Goal: Task Accomplishment & Management: Use online tool/utility

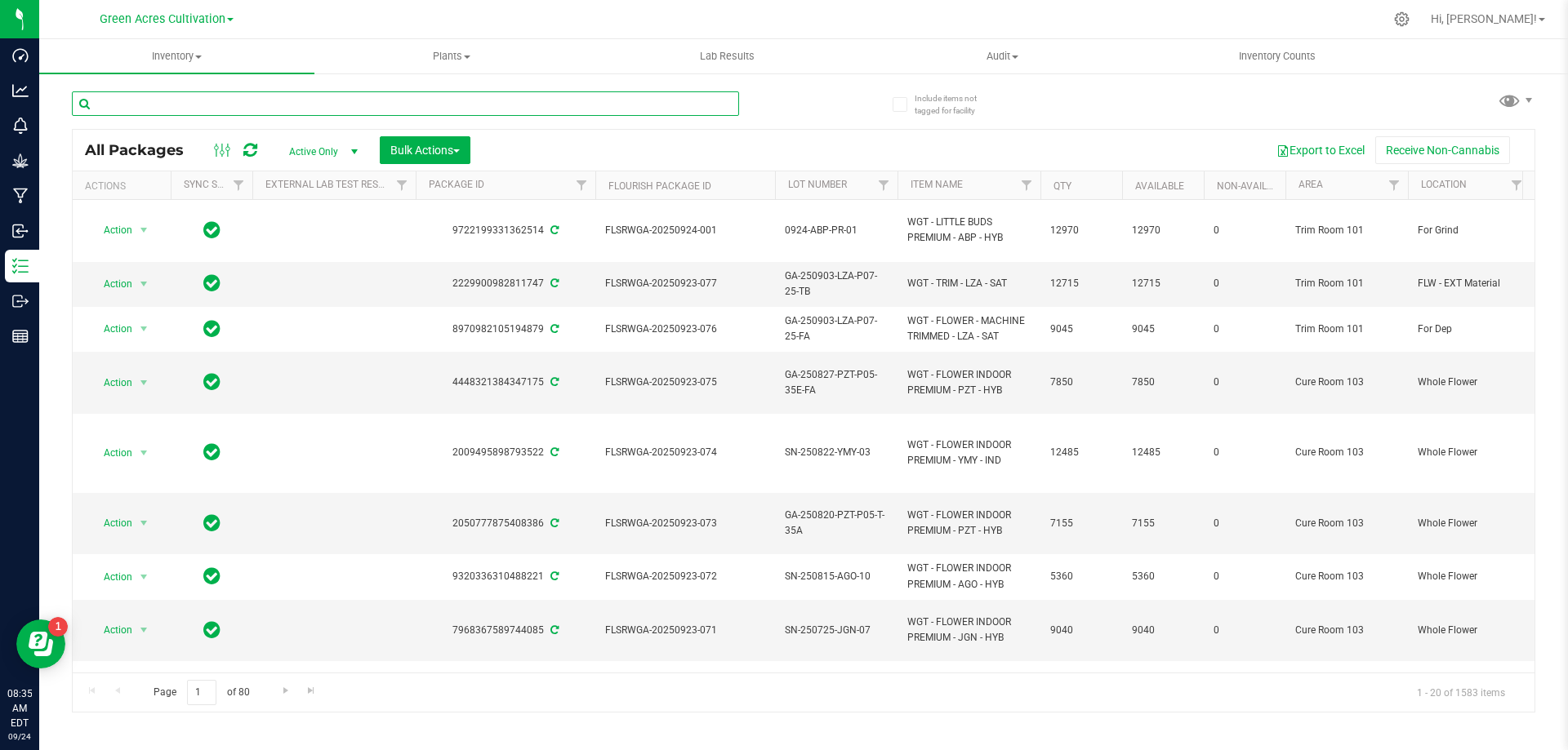
click at [384, 106] on input "text" at bounding box center [406, 104] width 667 height 25
paste input "GA-250903-LZA-P07-25-FA"
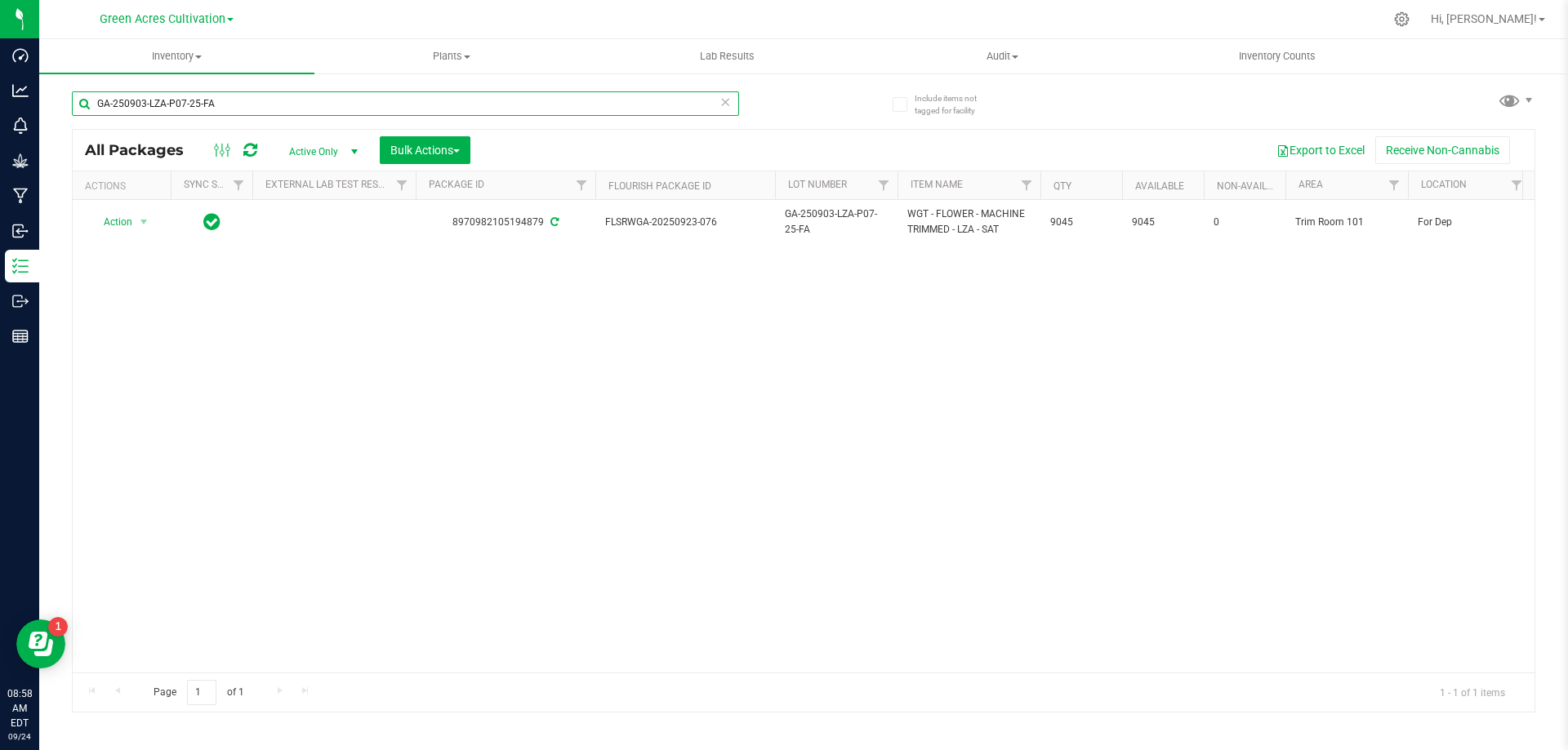
click at [398, 101] on input "GA-250903-LZA-P07-25-FA" at bounding box center [406, 104] width 667 height 25
paste input "PKP-P05"
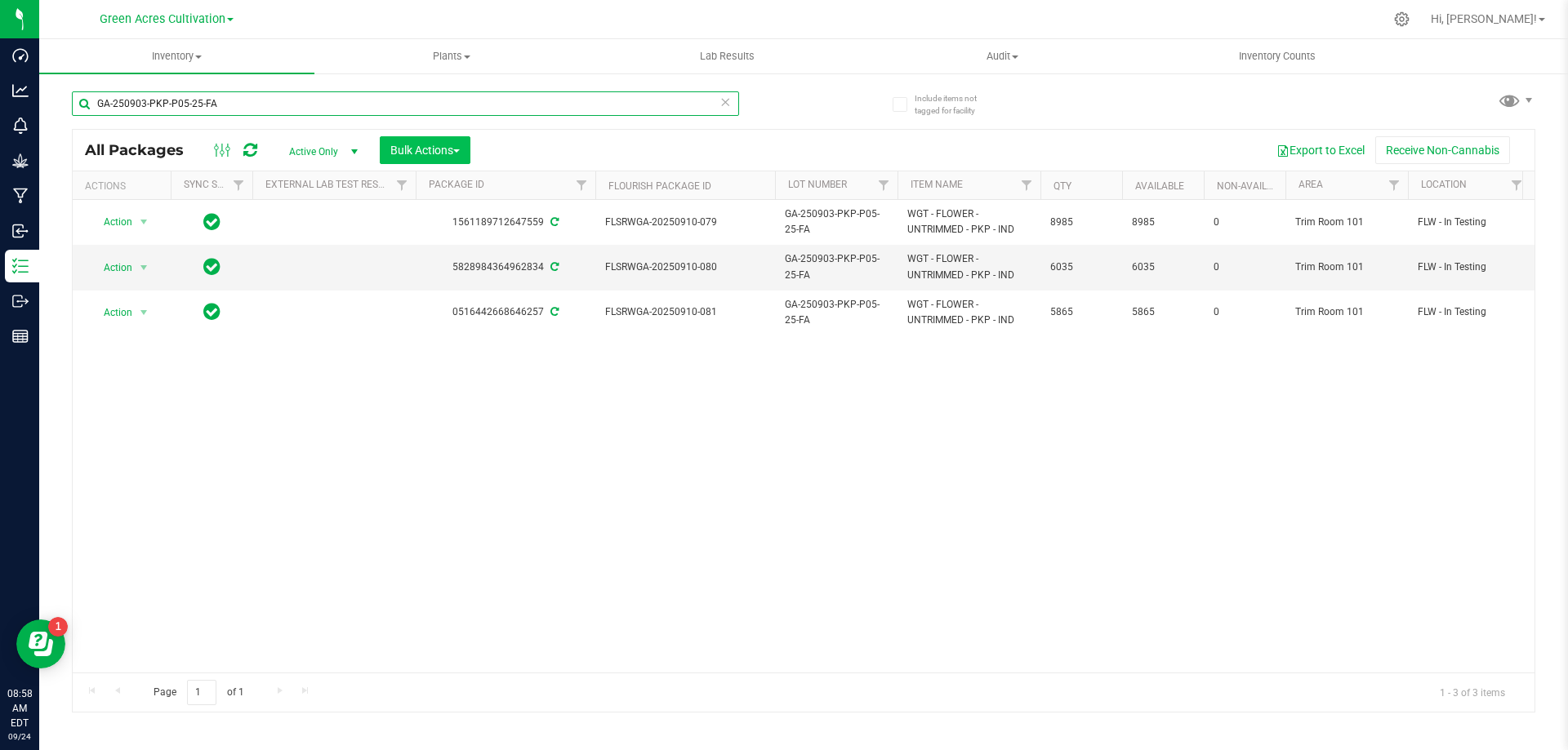
type input "GA-250903-PKP-P05-25-FA"
click at [431, 150] on span "Bulk Actions" at bounding box center [425, 150] width 70 height 13
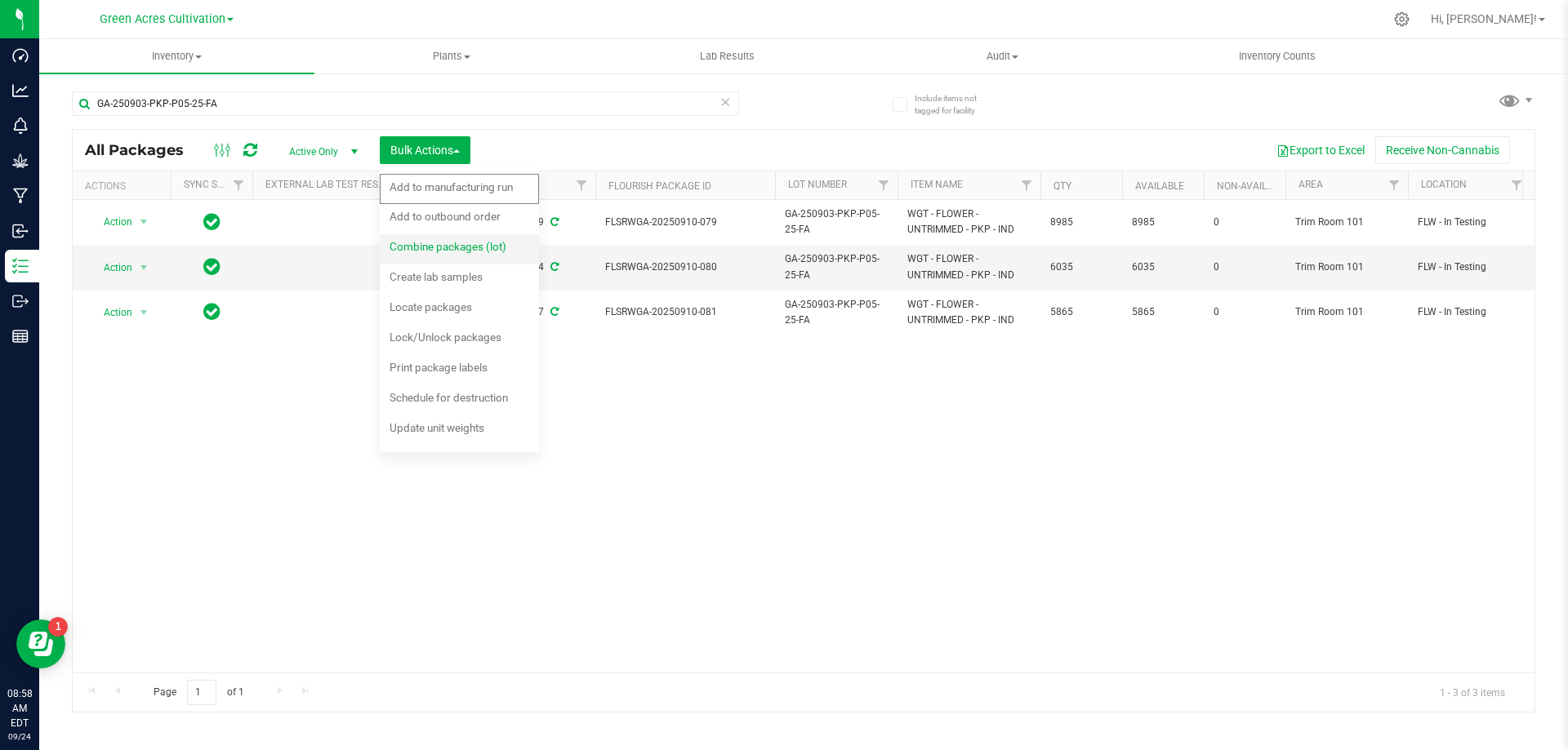
click at [411, 245] on span "Combine packages (lot)" at bounding box center [447, 246] width 117 height 13
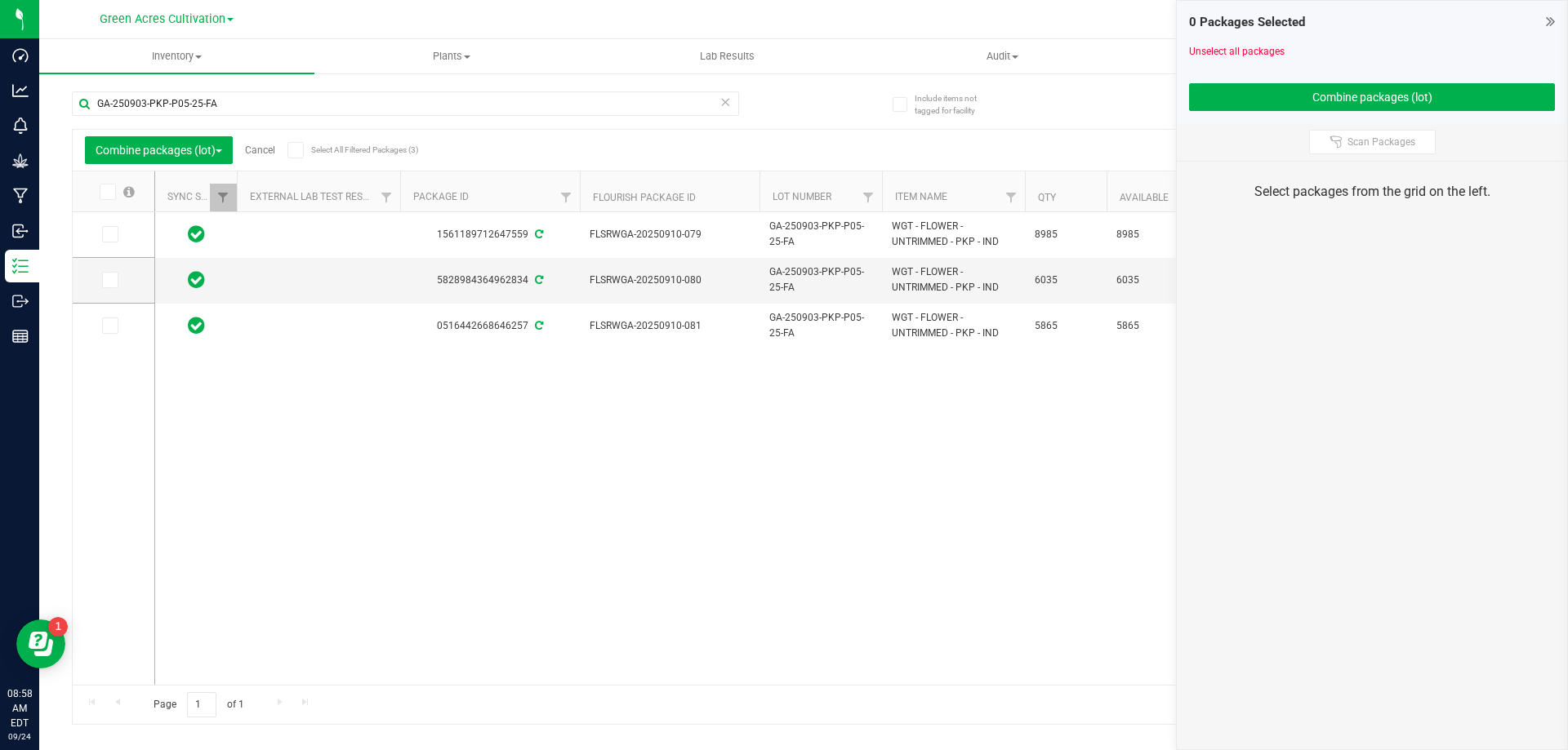
click at [111, 199] on span at bounding box center [108, 192] width 17 height 17
click at [0, 0] on input "checkbox" at bounding box center [0, 0] width 0 height 0
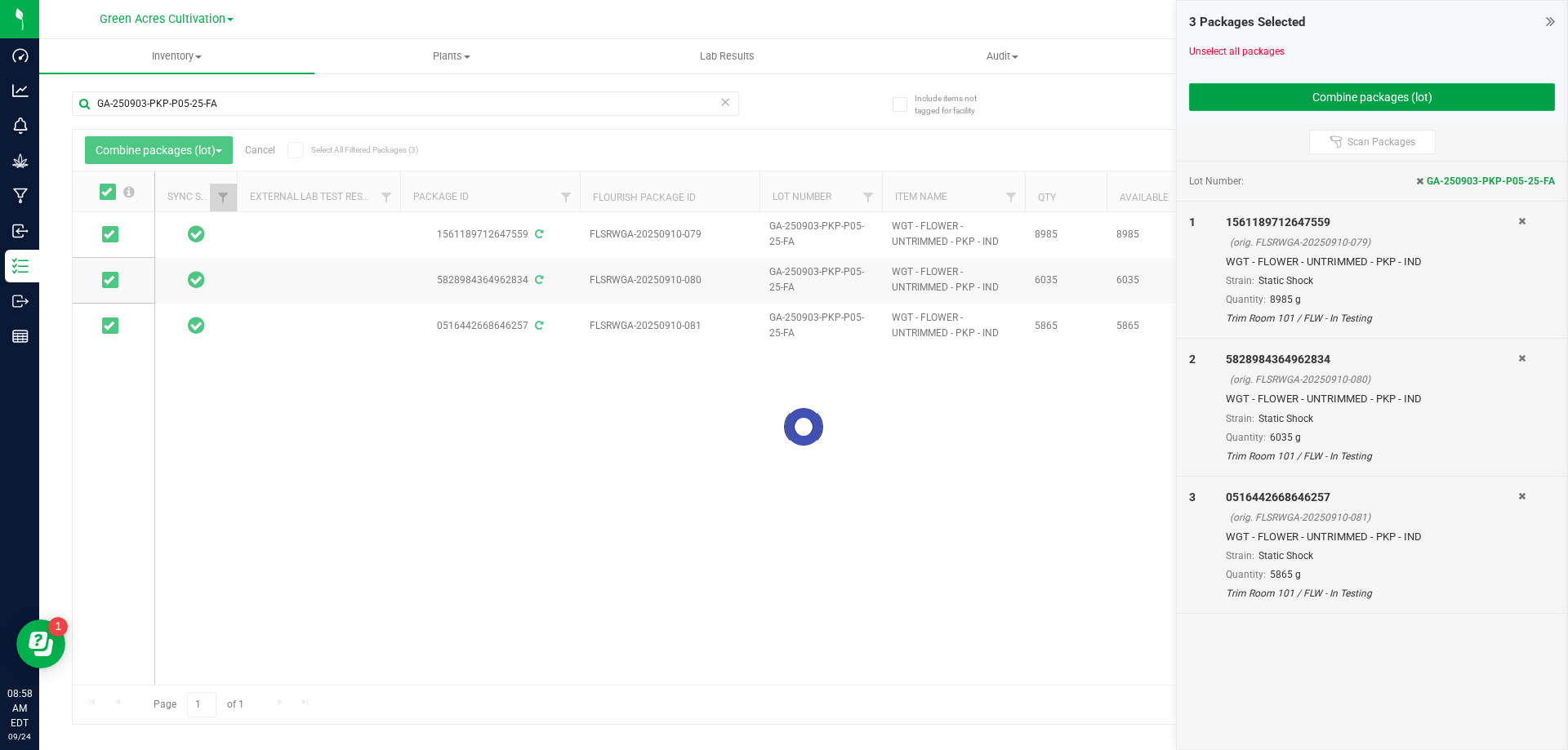
click at [1468, 98] on button "Combine packages (lot)" at bounding box center [1371, 96] width 366 height 27
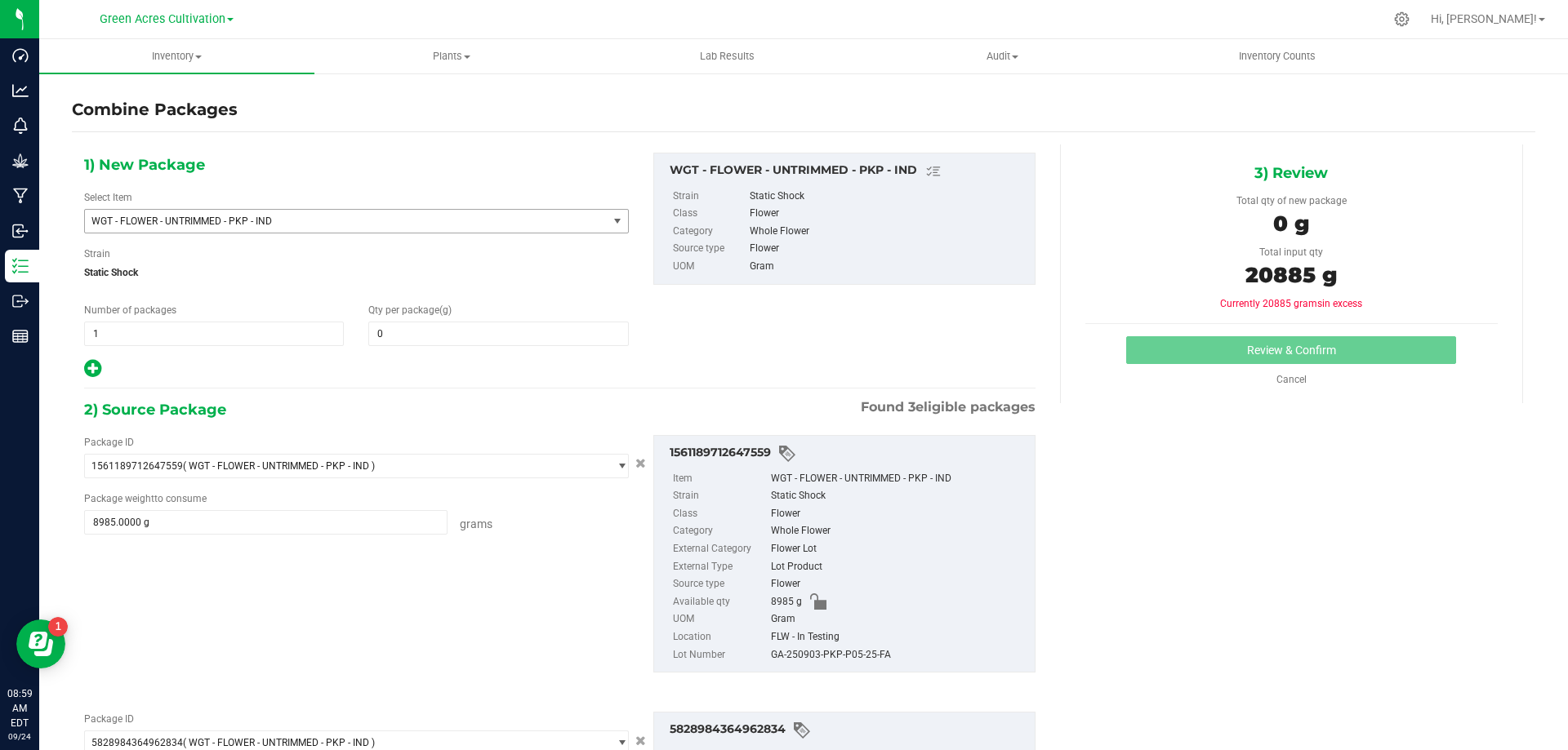
click at [409, 224] on span "WGT - FLOWER - UNTRIMMED - PKP - IND" at bounding box center [336, 222] width 489 height 12
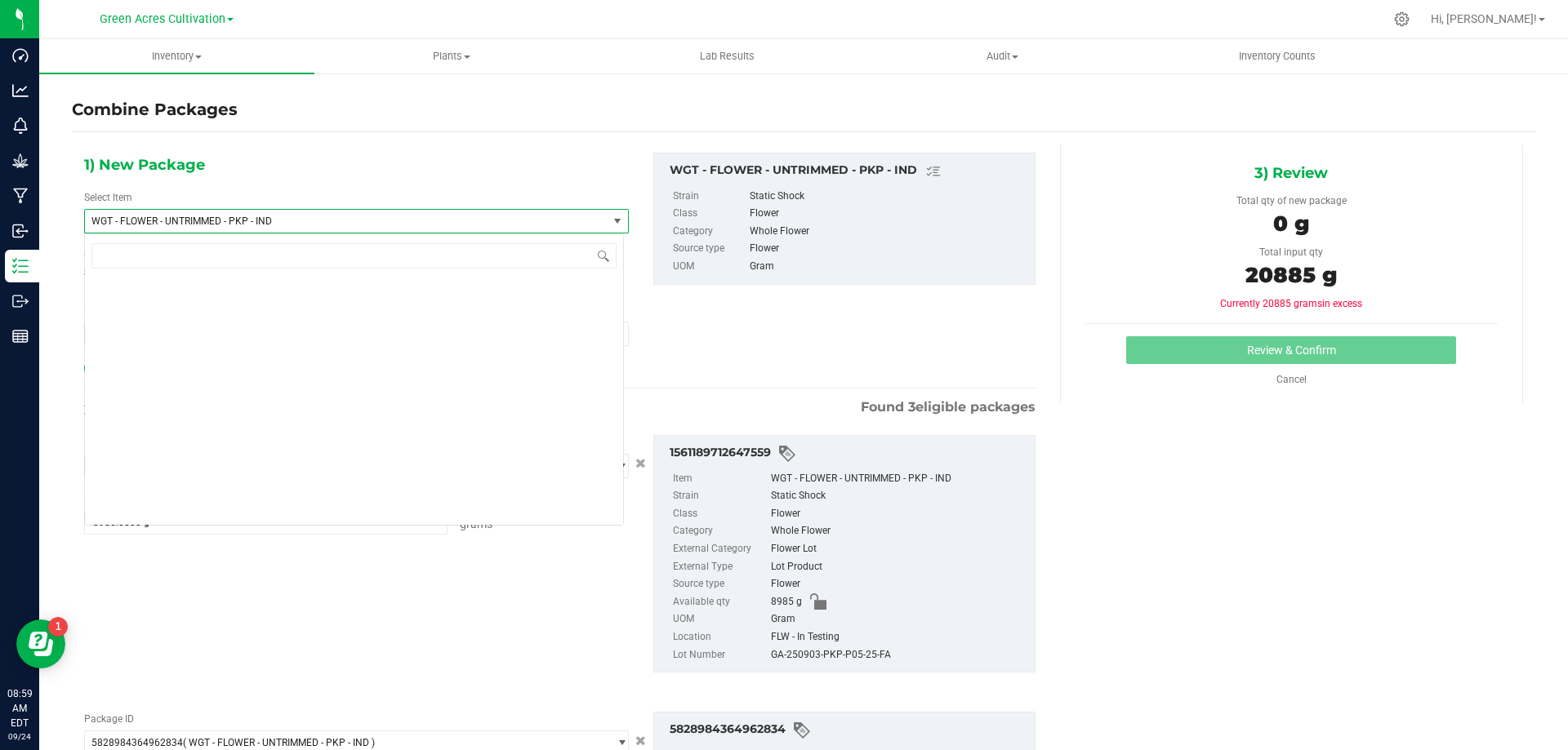
scroll to position [356338, 0]
